Goal: Find specific page/section

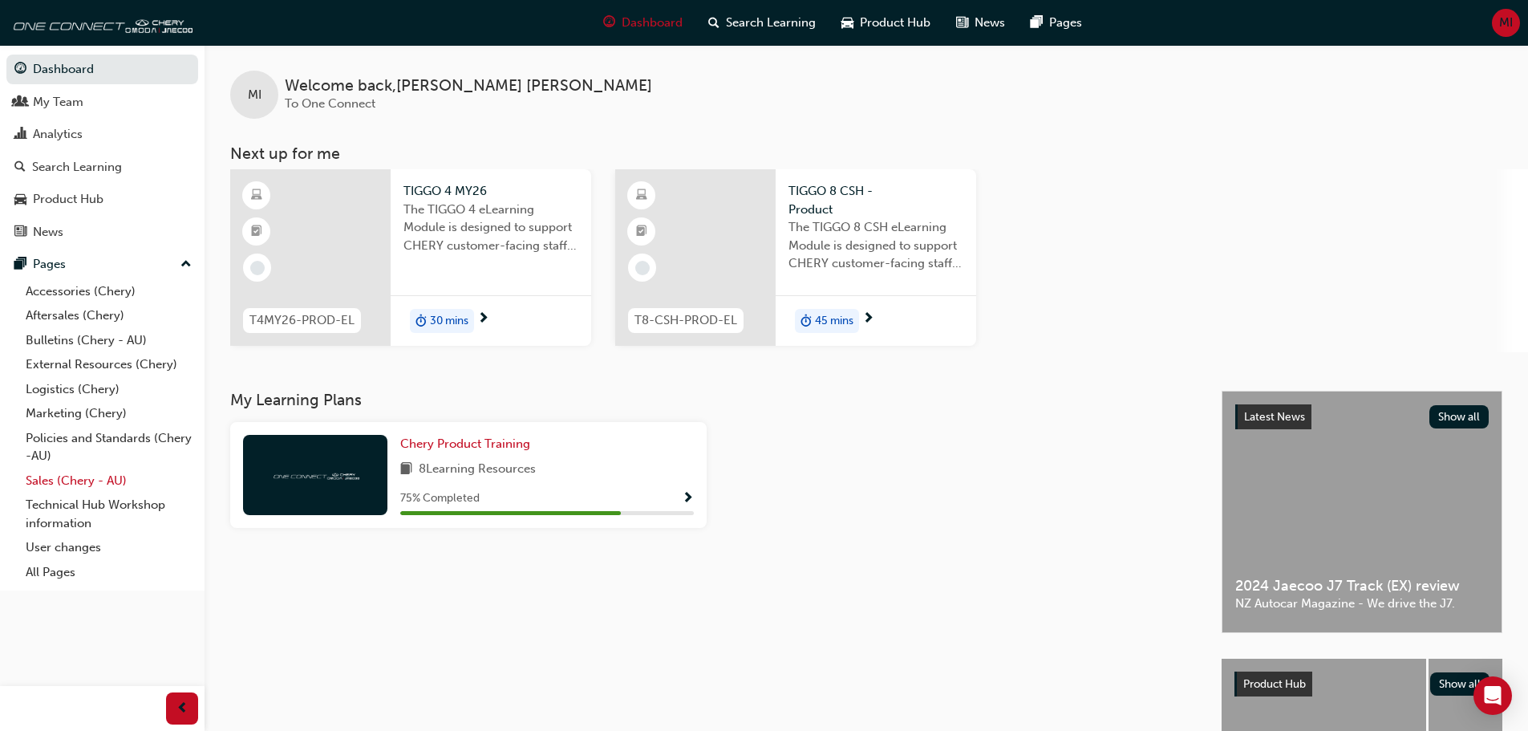
click at [63, 487] on link "Sales (Chery - AU)" at bounding box center [108, 480] width 179 height 25
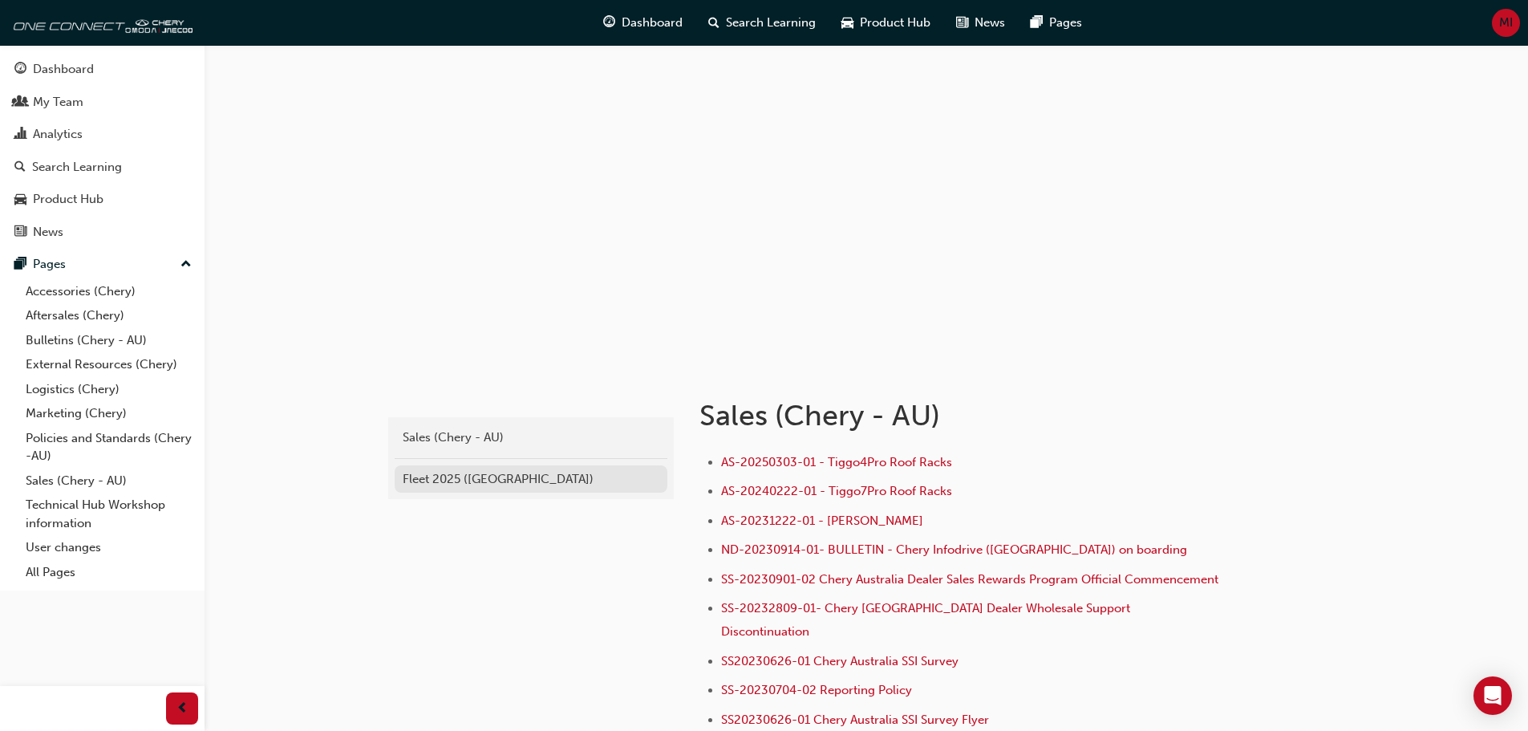
click at [483, 480] on div "Fleet 2025 ([GEOGRAPHIC_DATA])" at bounding box center [531, 479] width 257 height 18
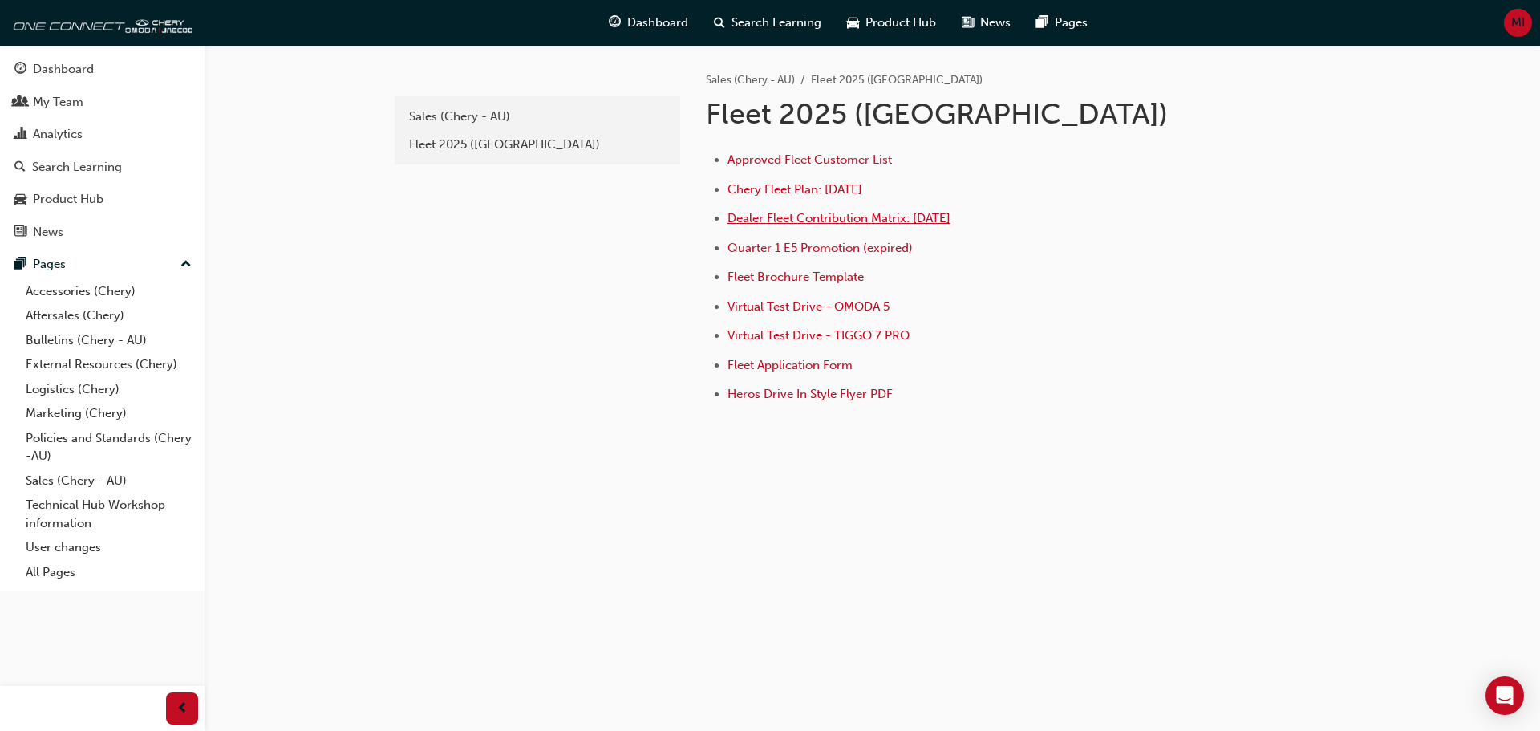
click at [850, 215] on span "Dealer Fleet Contribution Matrix: [DATE]" at bounding box center [839, 218] width 223 height 14
